Goal: Transaction & Acquisition: Download file/media

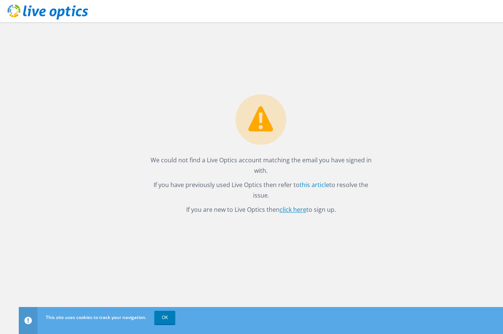
click at [299, 210] on link "click here" at bounding box center [292, 210] width 27 height 8
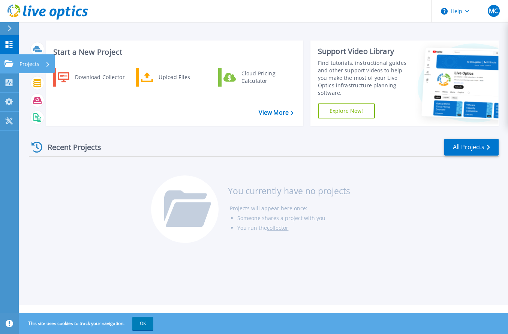
click at [11, 66] on icon at bounding box center [9, 63] width 9 height 6
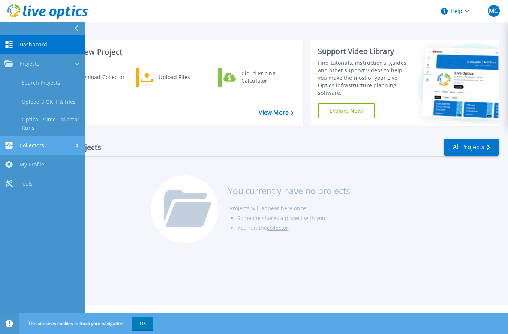
click at [47, 149] on div "Collectors" at bounding box center [43, 145] width 77 height 7
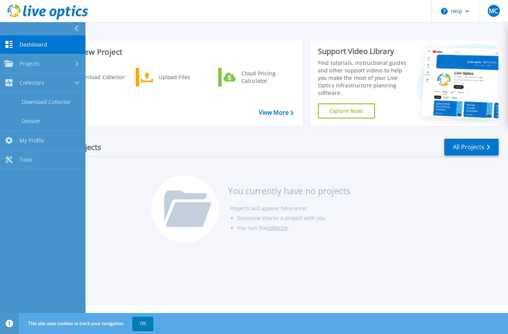
click at [134, 138] on div "Recent Projects All Projects You currently have no projects Projects will appea…" at bounding box center [264, 191] width 470 height 119
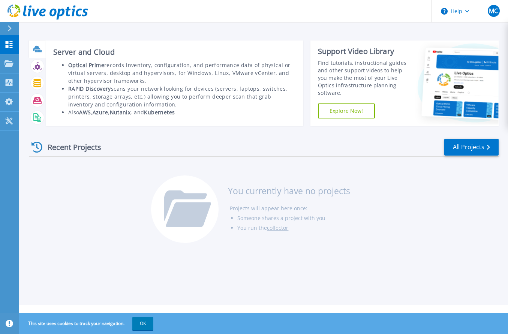
drag, startPoint x: 37, startPoint y: 69, endPoint x: 38, endPoint y: 51, distance: 18.4
click at [38, 51] on div at bounding box center [37, 84] width 17 height 86
click at [38, 51] on icon at bounding box center [38, 51] width 7 height 2
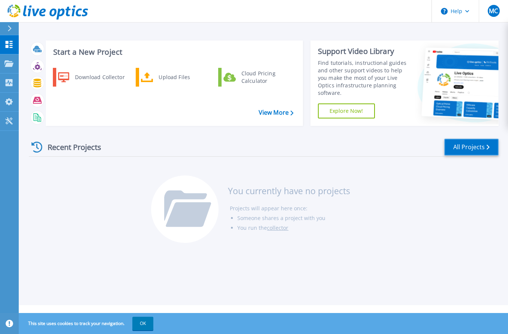
click at [476, 146] on link "All Projects" at bounding box center [471, 147] width 54 height 17
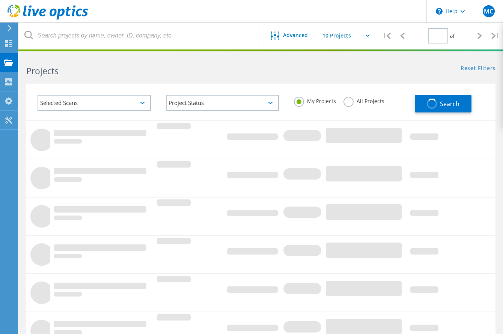
type input "1"
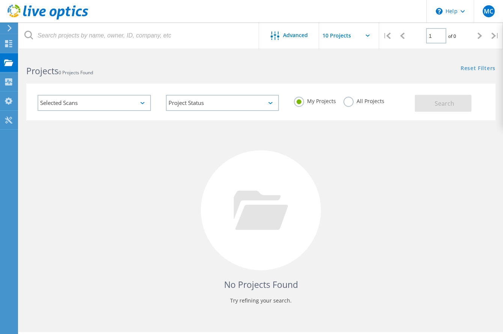
click at [120, 108] on div "Selected Scans" at bounding box center [94, 103] width 113 height 16
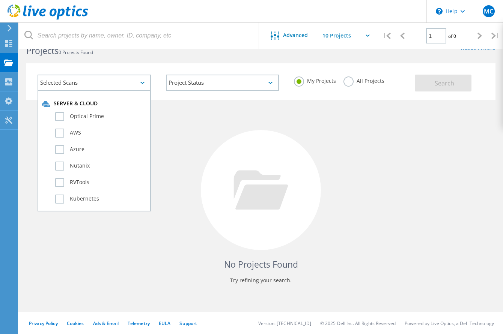
click at [164, 66] on div "Selected Scans Server & Cloud Optical Prime AWS Azure Nutanix RVTools Kubernete…" at bounding box center [260, 81] width 469 height 37
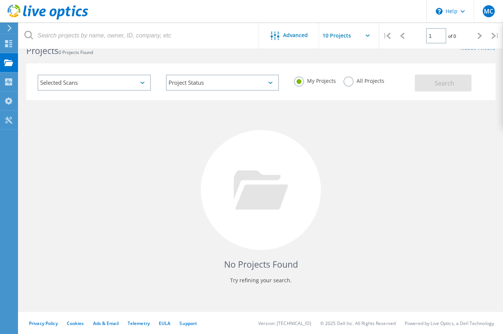
click at [12, 27] on icon at bounding box center [10, 28] width 6 height 7
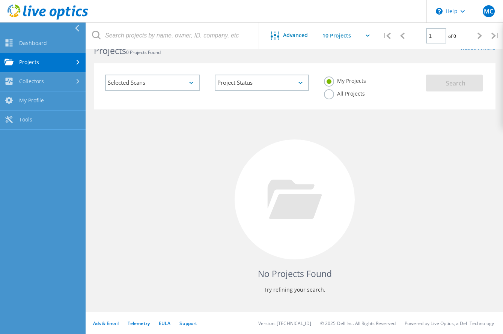
click at [77, 63] on icon at bounding box center [78, 62] width 3 height 5
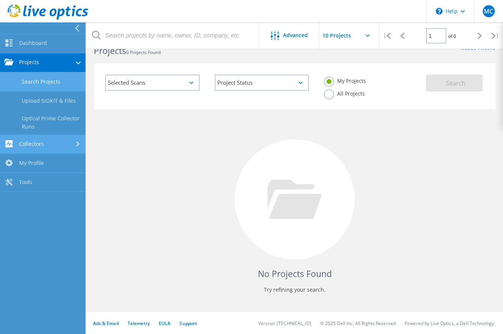
click at [45, 146] on link "Collectors" at bounding box center [43, 144] width 86 height 19
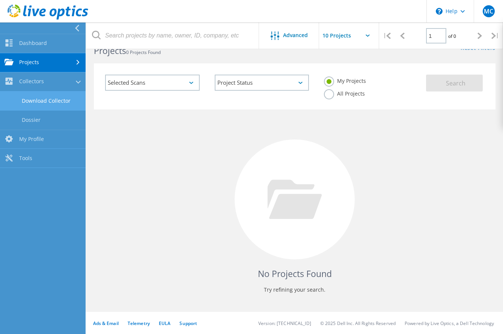
click at [48, 100] on link "Download Collector" at bounding box center [43, 101] width 86 height 19
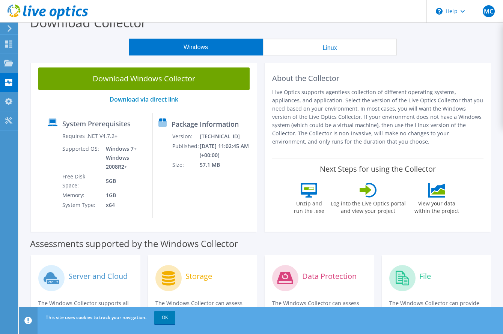
scroll to position [12, 0]
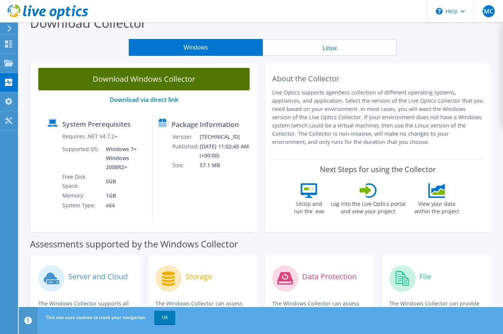
click at [158, 77] on link "Download Windows Collector" at bounding box center [143, 79] width 211 height 23
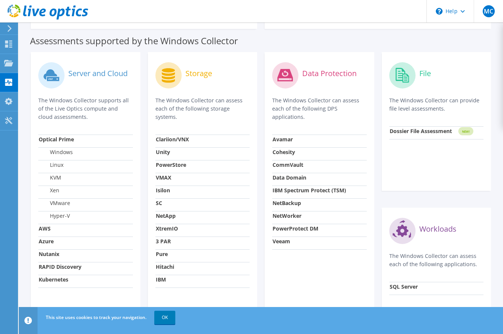
scroll to position [215, 0]
